Goal: Find specific page/section: Find specific page/section

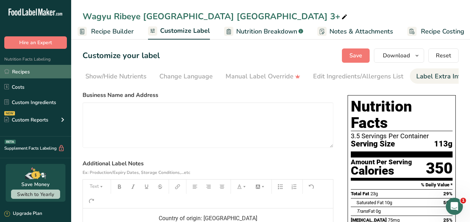
click at [26, 71] on link "Recipes" at bounding box center [35, 72] width 71 height 14
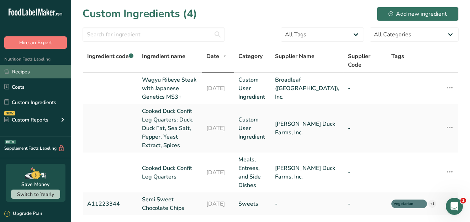
click at [30, 70] on link "Recipes" at bounding box center [35, 72] width 71 height 14
